Goal: Task Accomplishment & Management: Complete application form

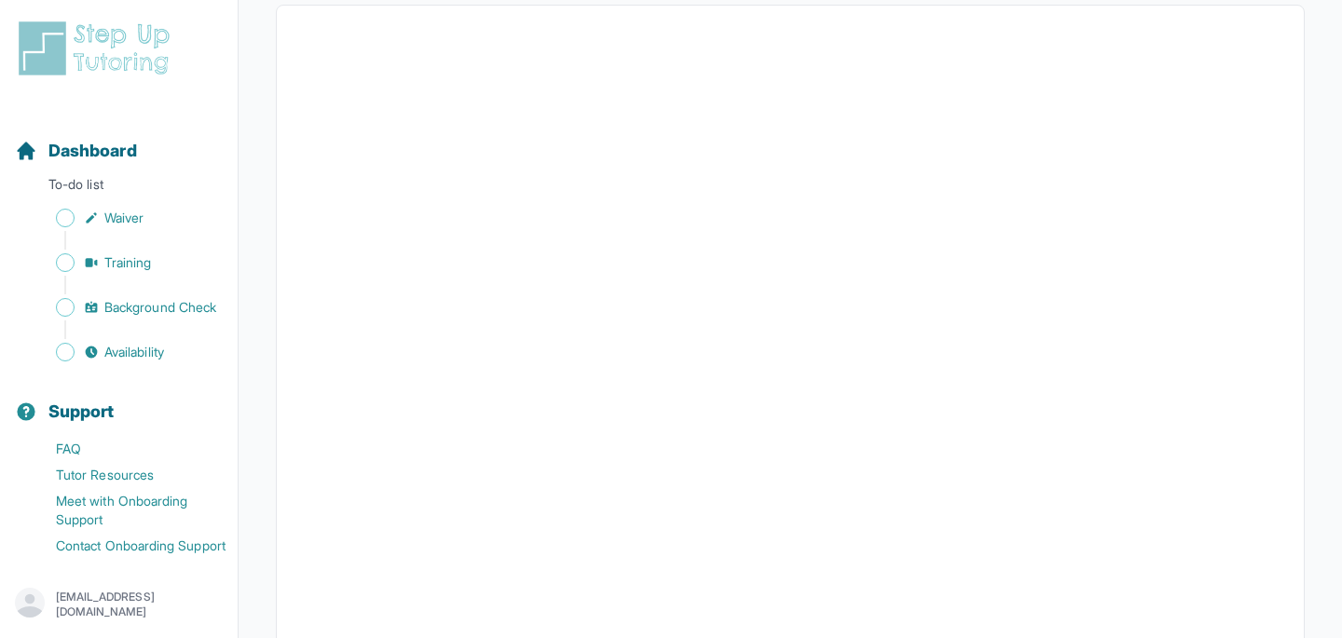
scroll to position [366, 0]
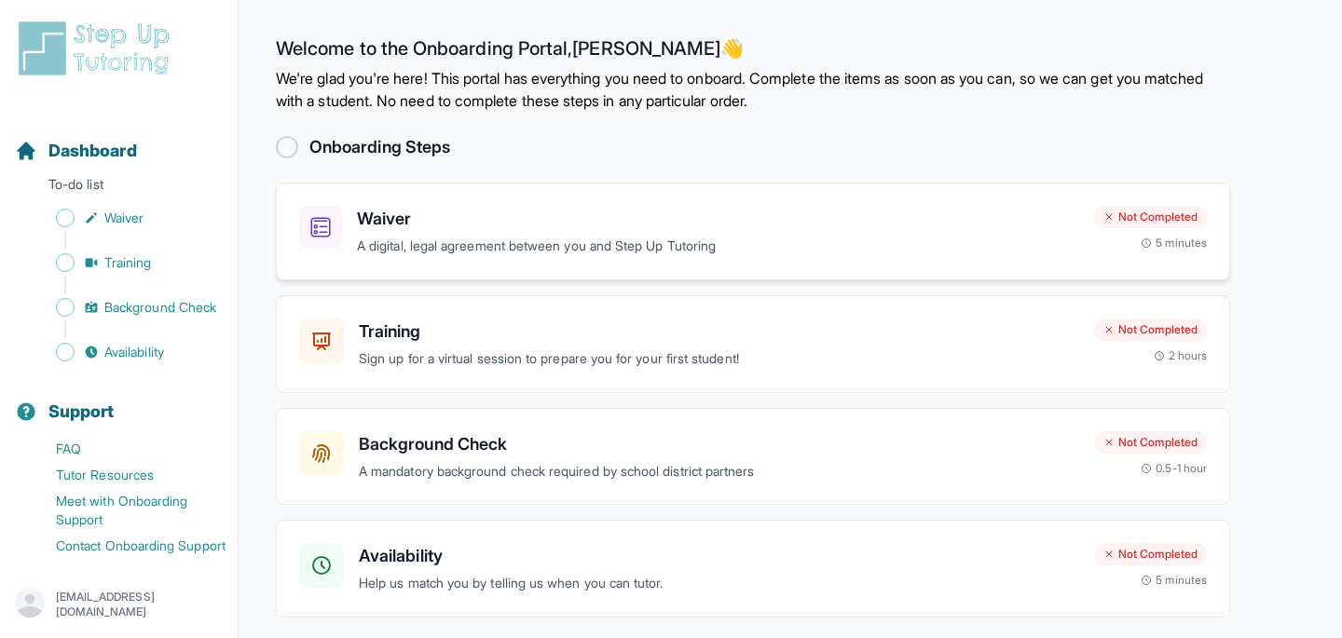
scroll to position [65, 0]
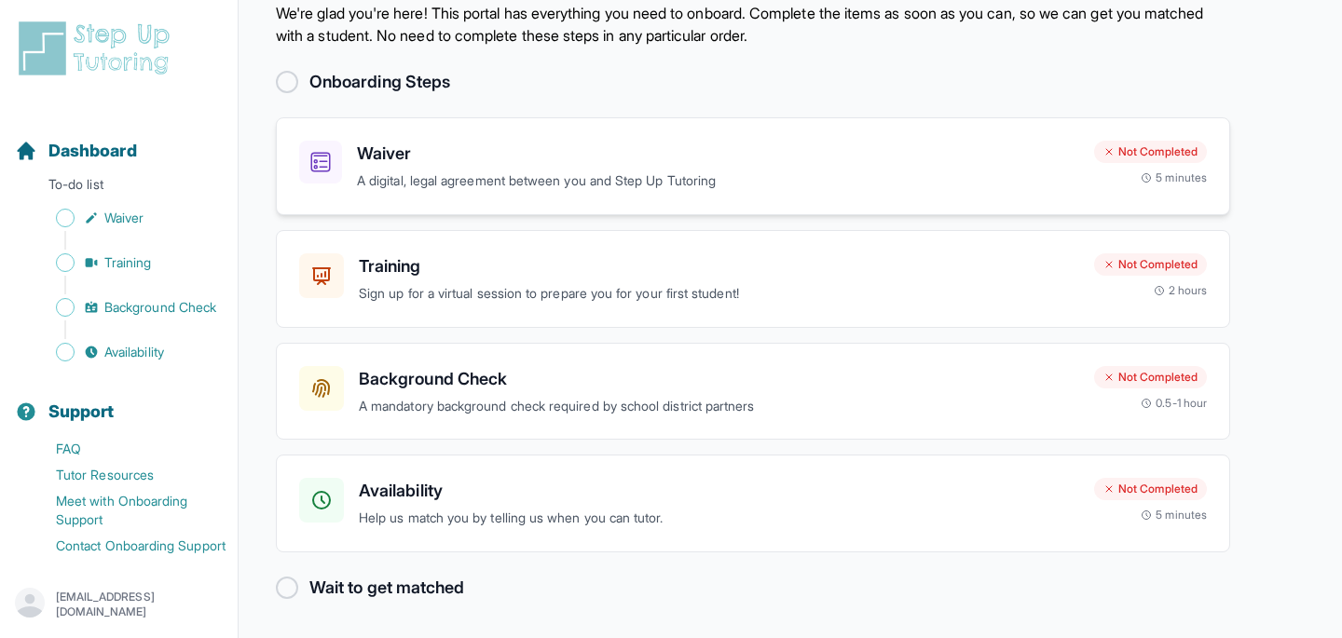
click at [694, 178] on p "A digital, legal agreement between you and Step Up Tutoring" at bounding box center [718, 181] width 722 height 21
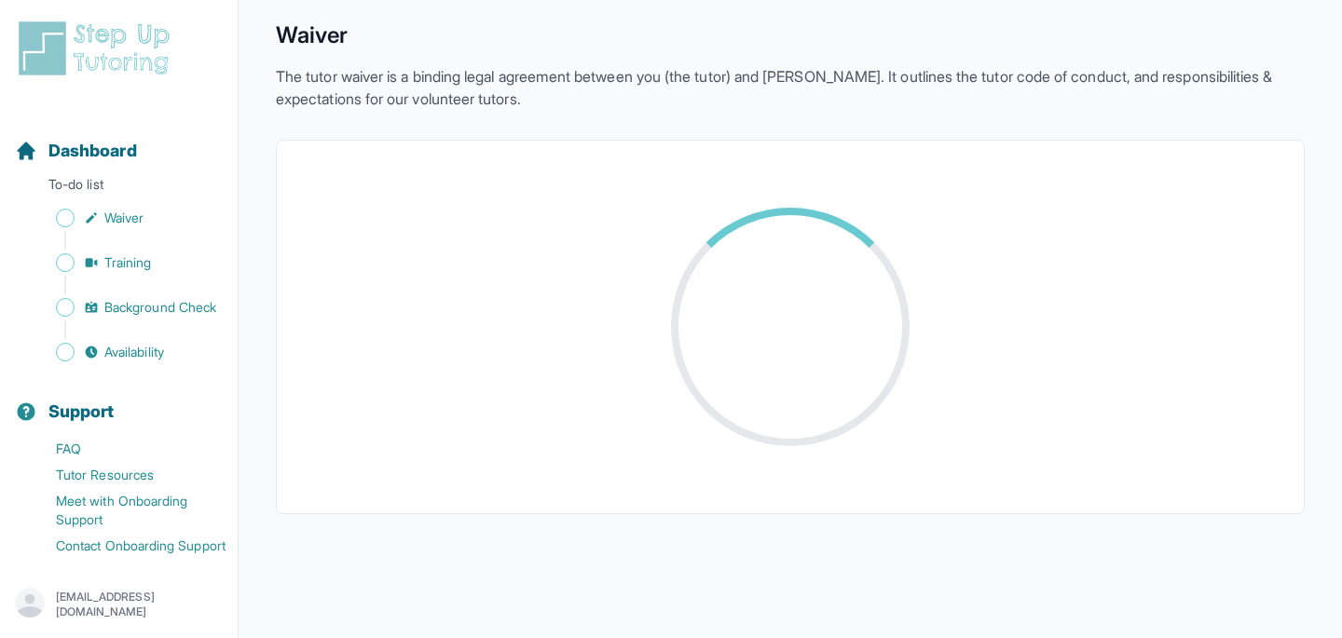
click at [680, 311] on div at bounding box center [790, 327] width 315 height 315
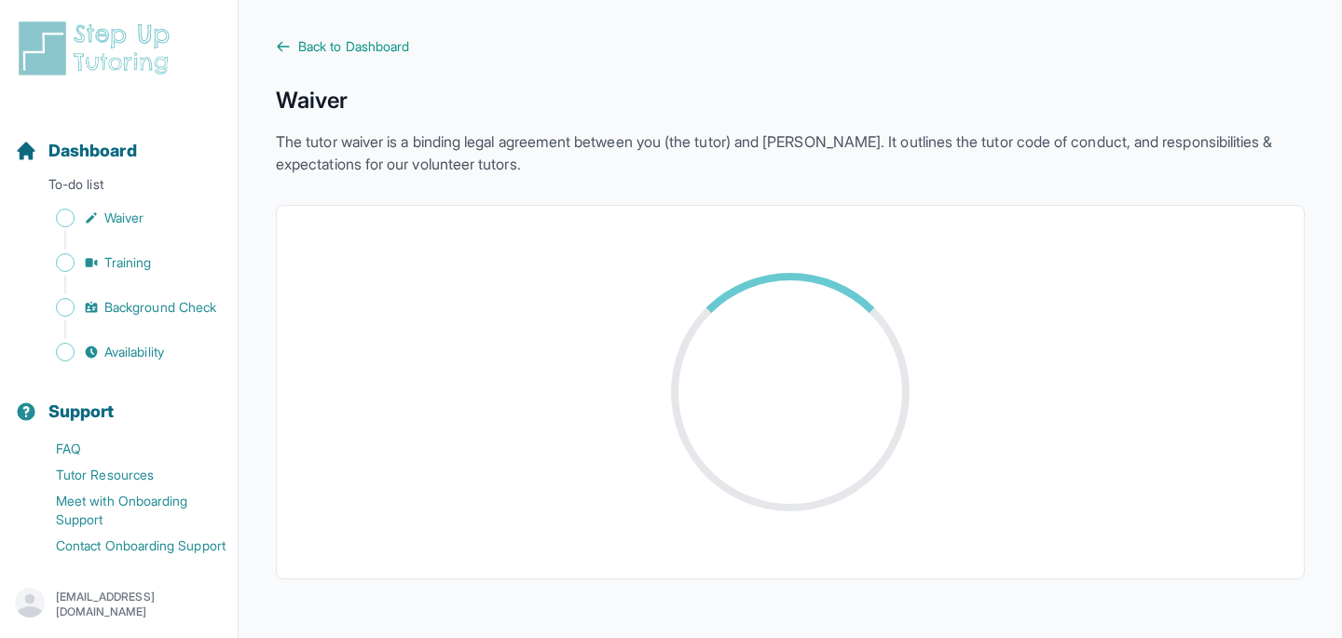
click at [717, 150] on p "The tutor waiver is a binding legal agreement between you (the tutor) and StepU…" at bounding box center [790, 152] width 1029 height 45
click at [918, 161] on p "The tutor waiver is a binding legal agreement between you (the tutor) and StepU…" at bounding box center [790, 152] width 1029 height 45
click at [786, 158] on p "The tutor waiver is a binding legal agreement between you (the tutor) and [PERS…" at bounding box center [790, 152] width 1029 height 45
click at [859, 306] on div at bounding box center [790, 392] width 239 height 239
click at [859, 306] on div at bounding box center [790, 392] width 262 height 262
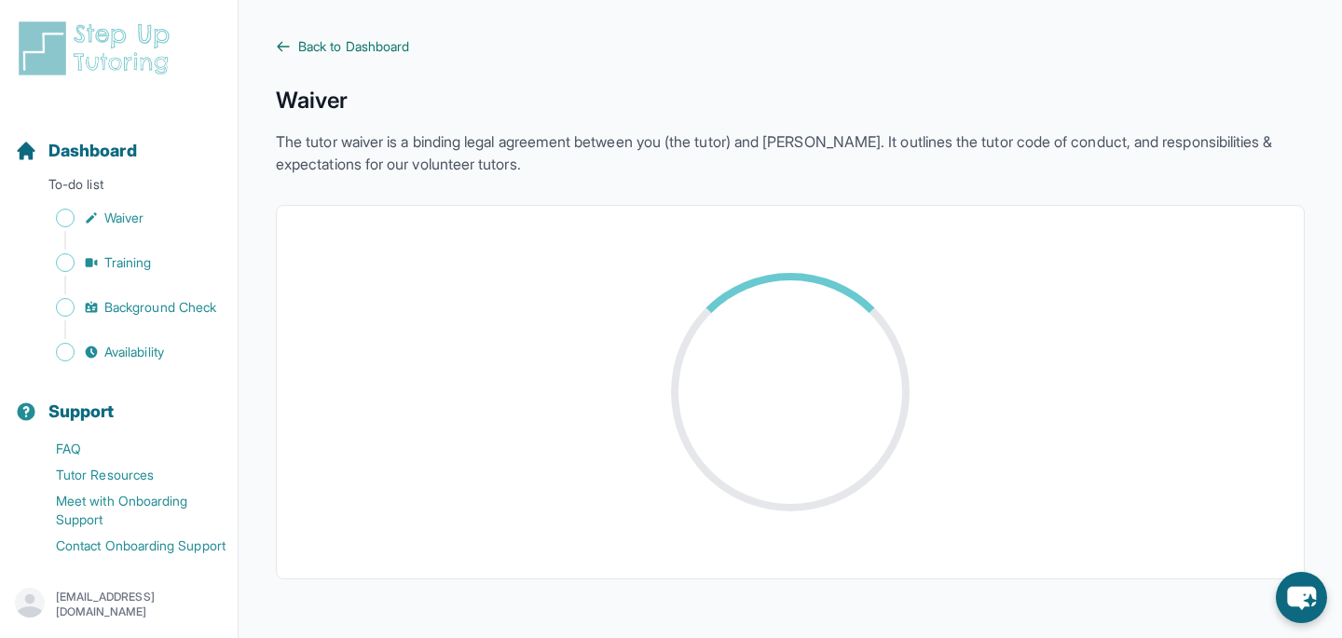
click at [353, 51] on span "Back to Dashboard" at bounding box center [353, 46] width 111 height 19
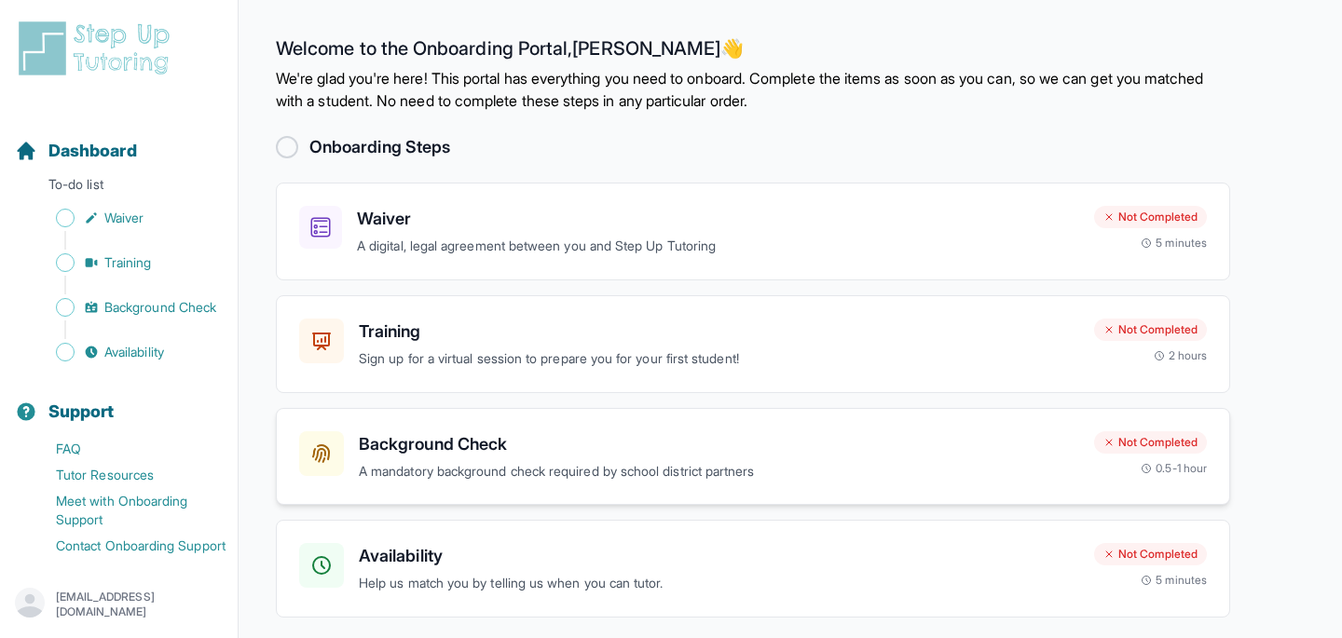
scroll to position [65, 0]
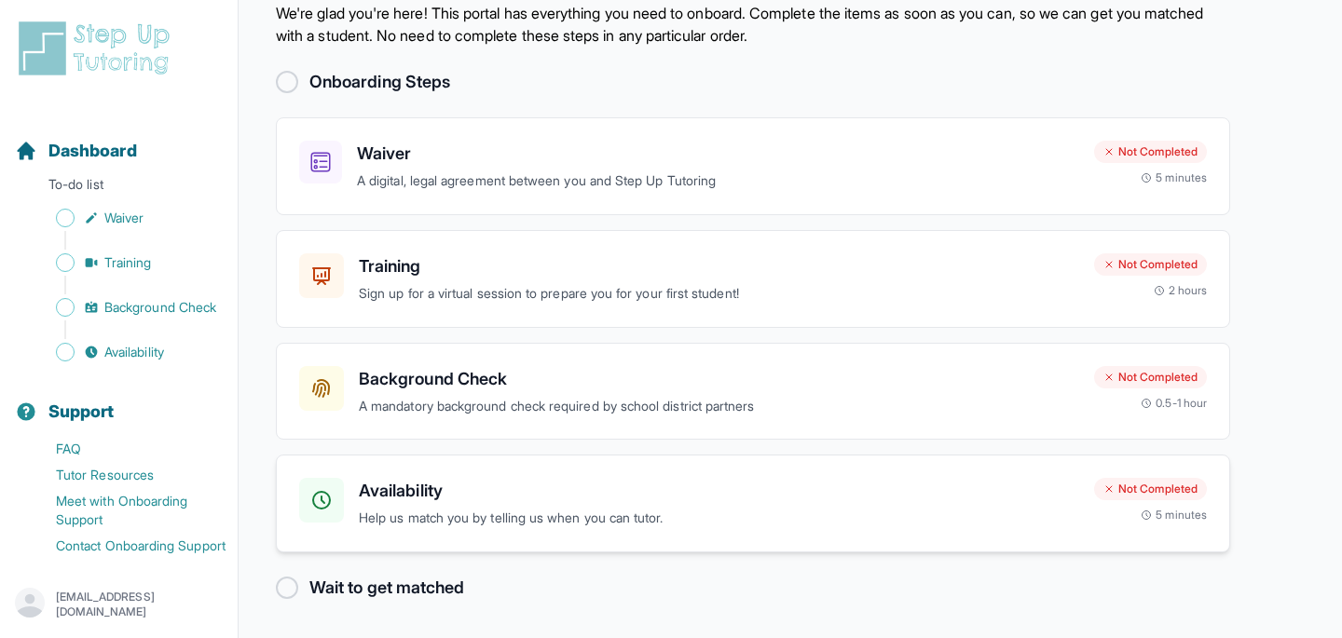
click at [562, 499] on h3 "Availability" at bounding box center [719, 491] width 720 height 26
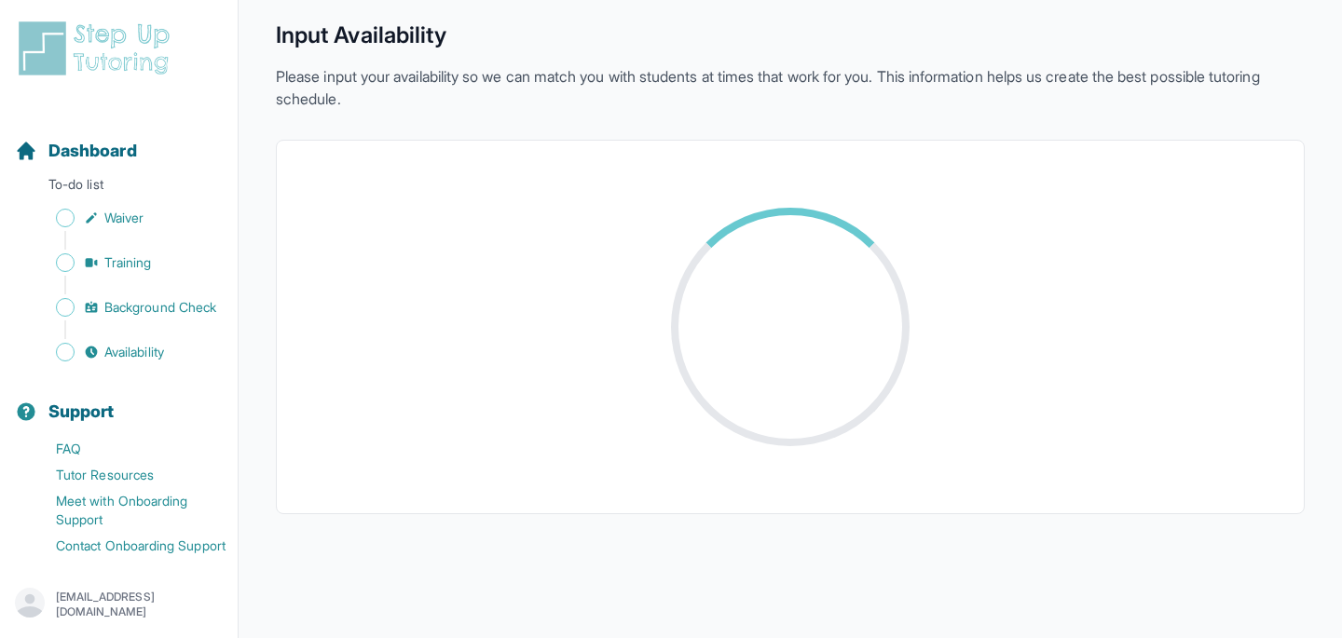
click at [630, 96] on p "Please input your availability so we can match you with students at times that …" at bounding box center [790, 87] width 1029 height 45
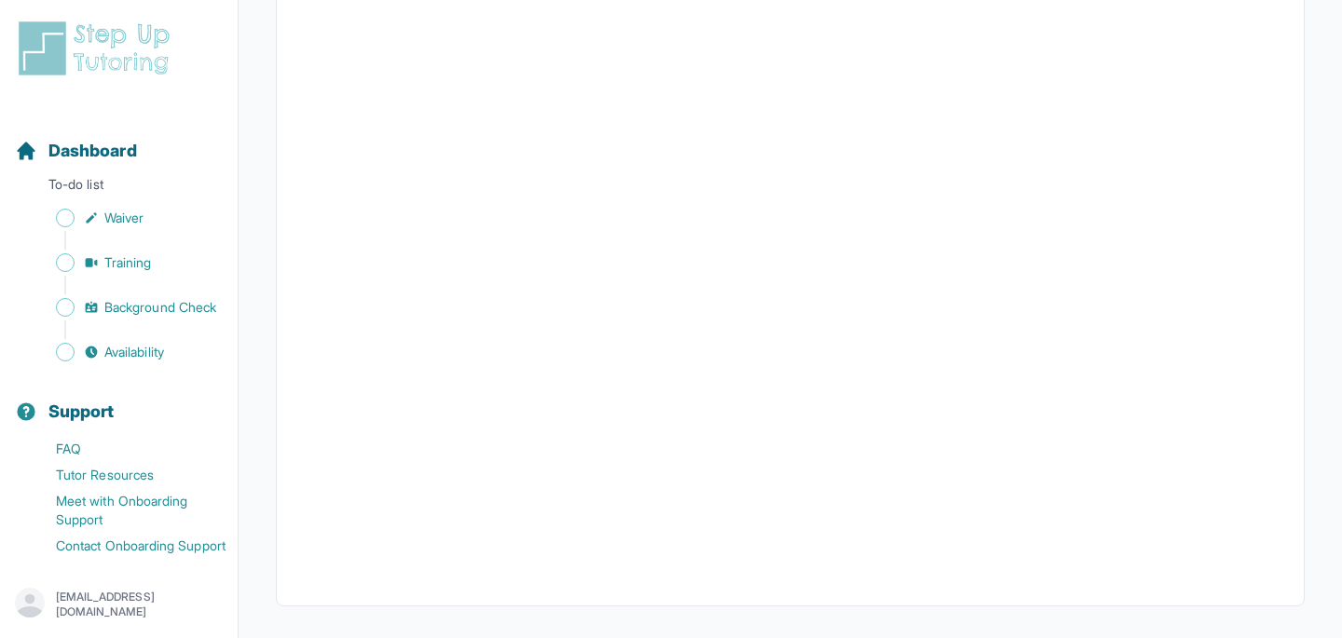
scroll to position [408, 0]
click at [1287, 236] on div at bounding box center [790, 202] width 1029 height 811
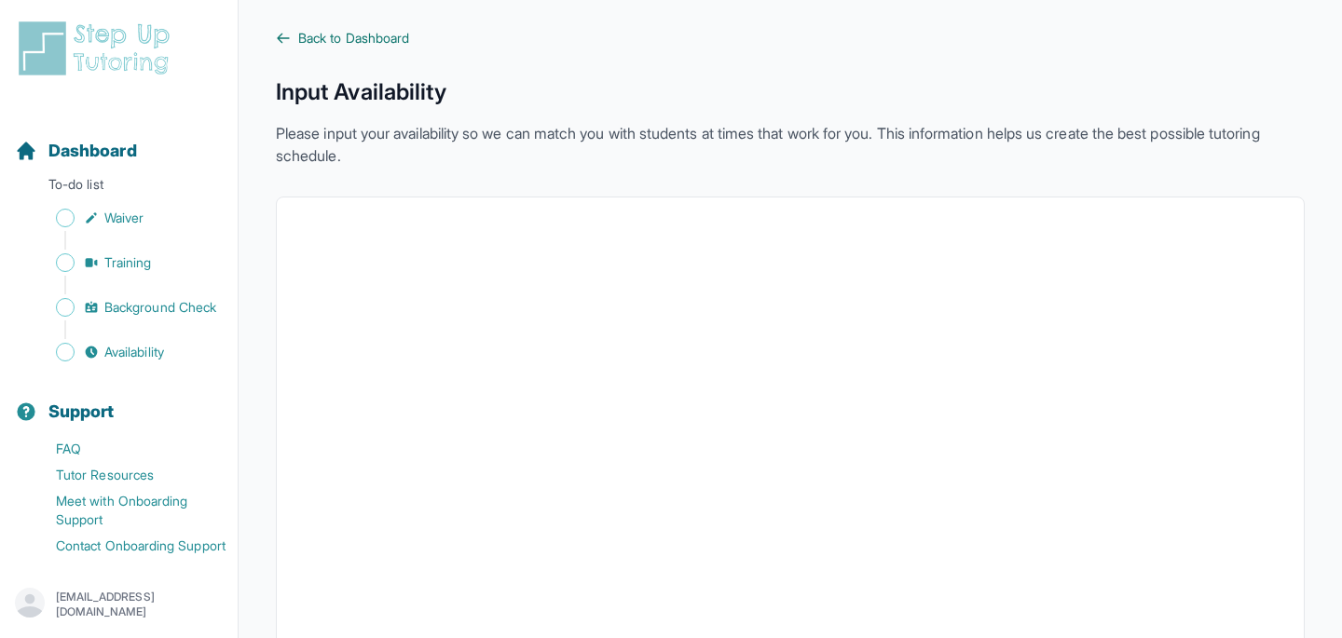
click at [347, 45] on span "Back to Dashboard" at bounding box center [353, 38] width 111 height 19
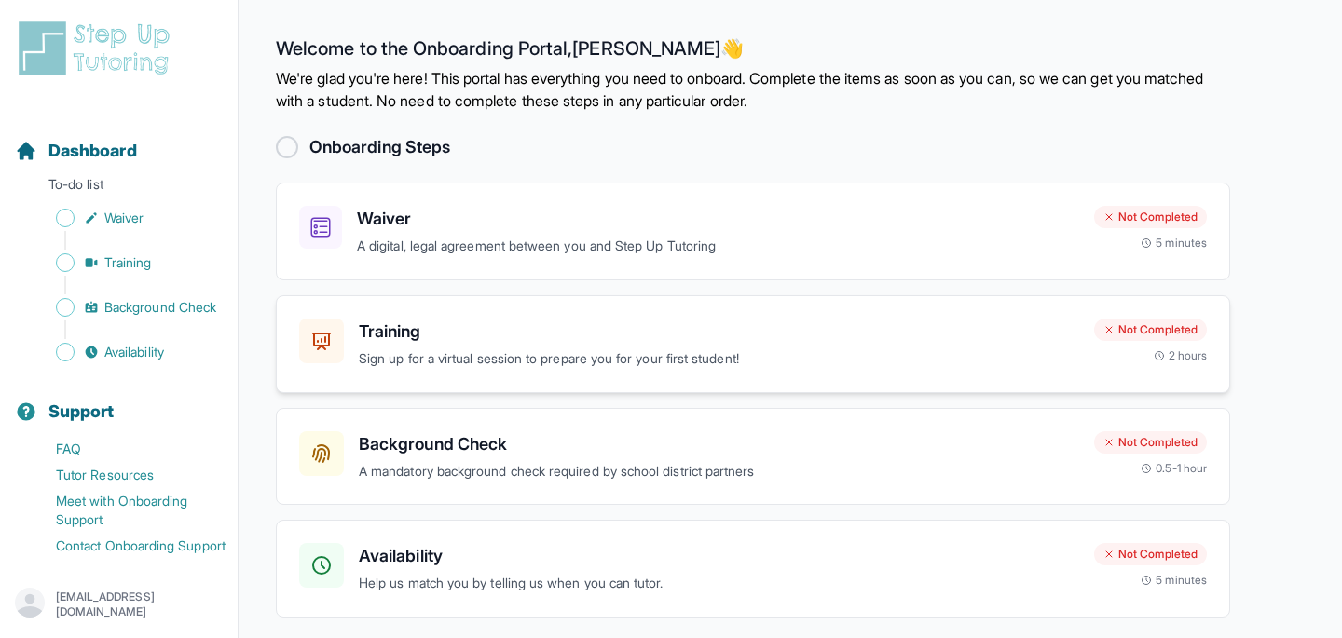
scroll to position [65, 0]
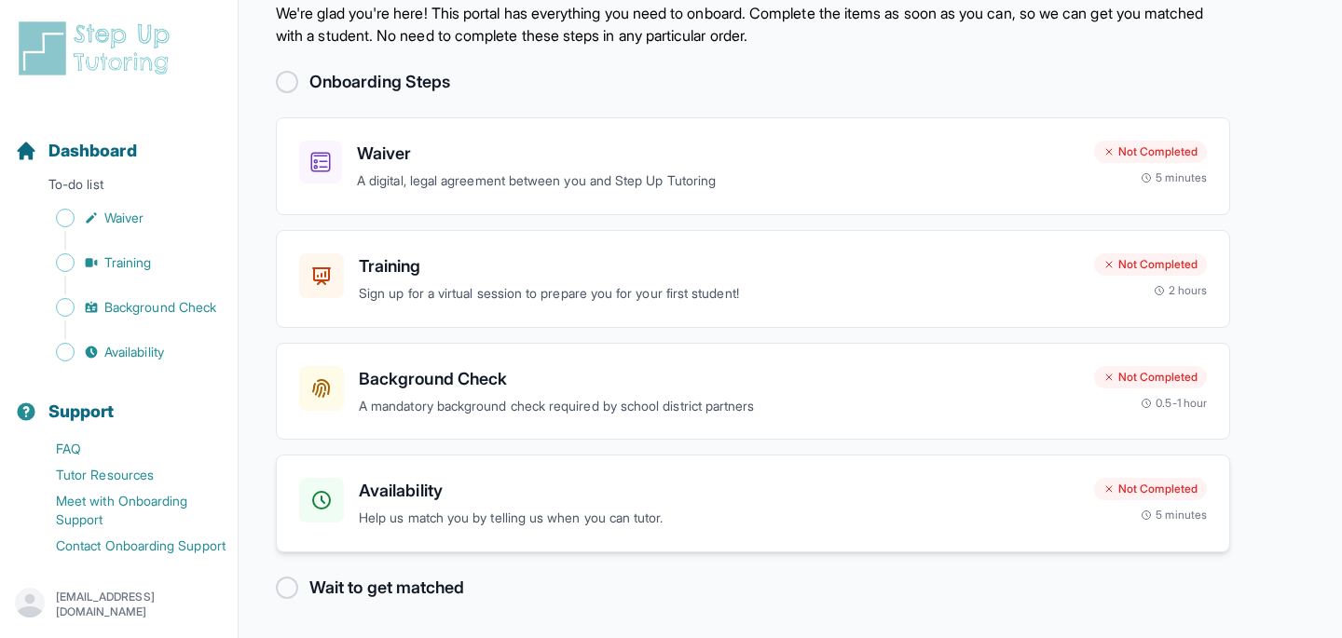
click at [448, 534] on div "Availability Help us match you by telling us when you can tutor. Not Completed …" at bounding box center [753, 504] width 954 height 98
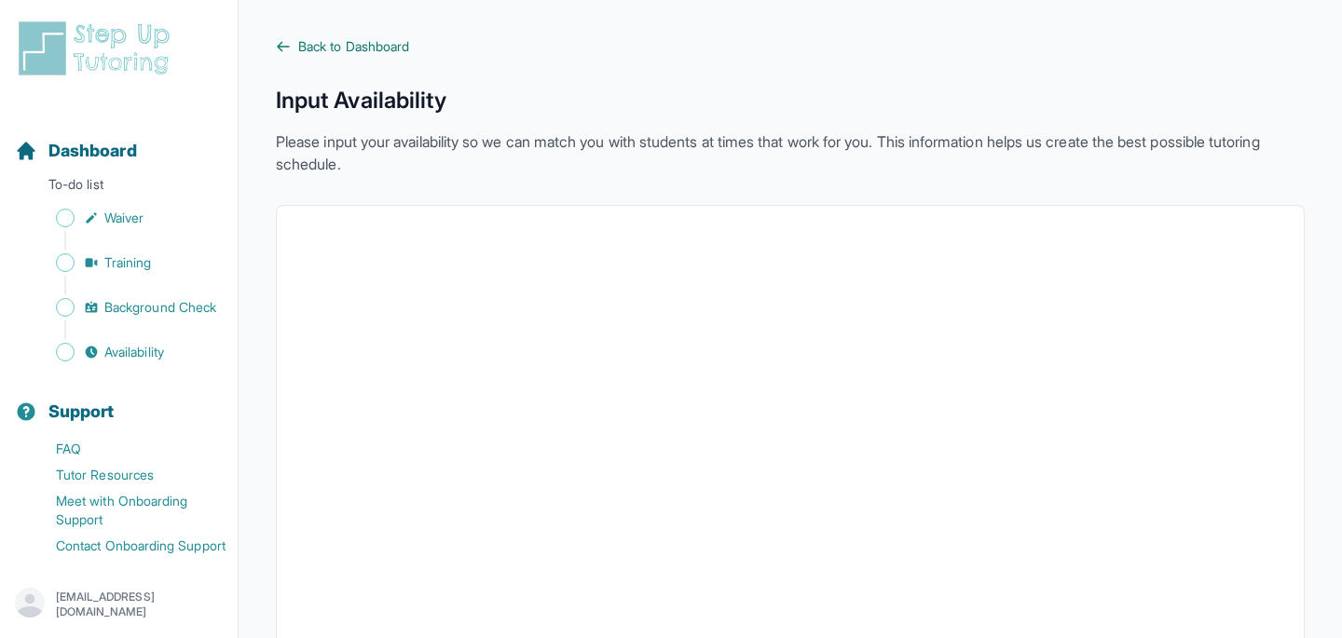
click at [353, 47] on span "Back to Dashboard" at bounding box center [353, 46] width 111 height 19
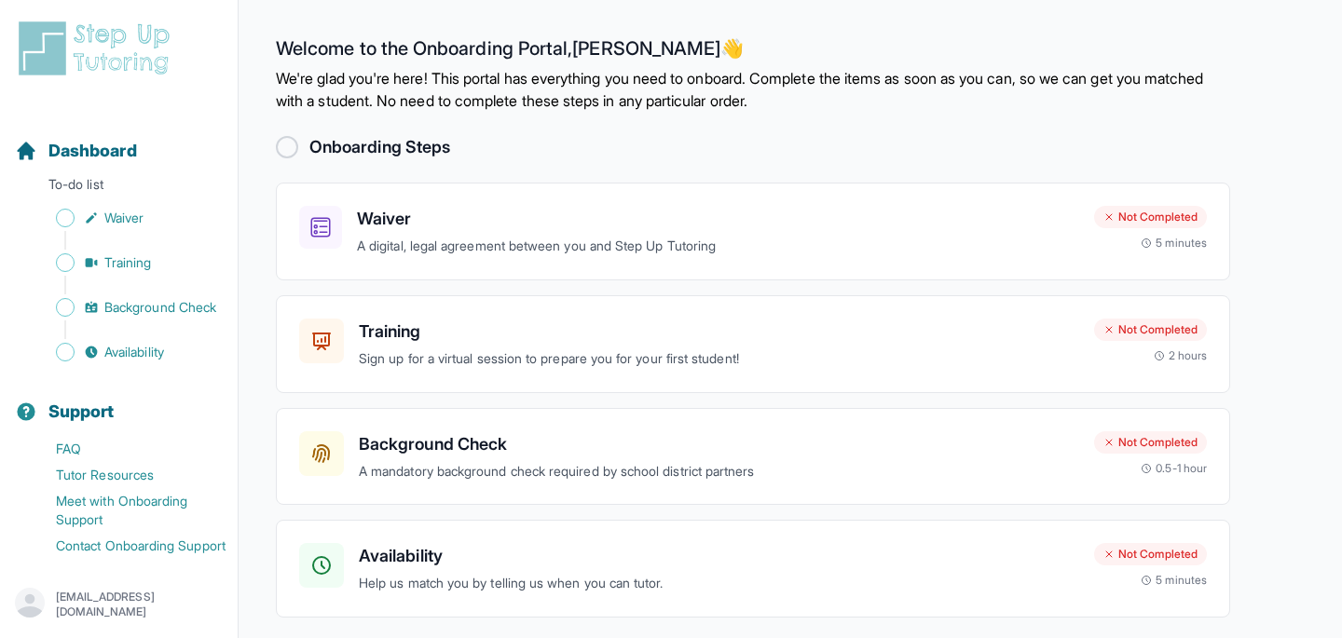
scroll to position [12, 0]
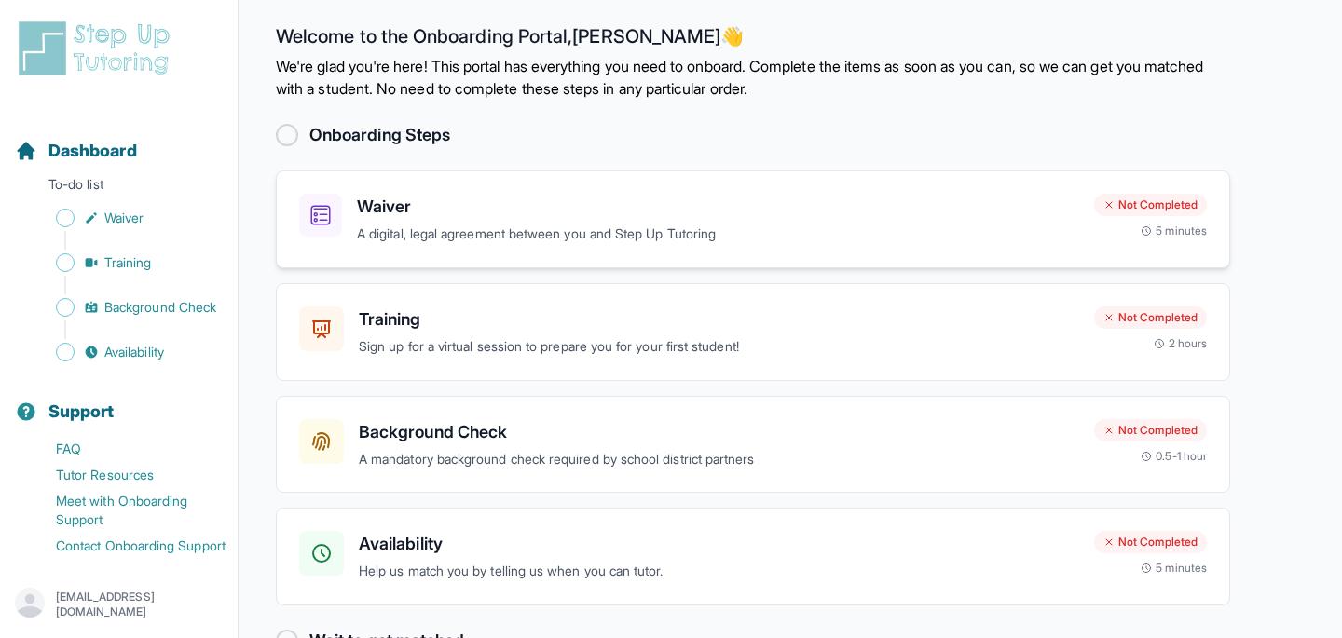
click at [690, 246] on div "Waiver A digital, legal agreement between you and Step Up Tutoring Not Complete…" at bounding box center [753, 220] width 954 height 98
